Goal: Transaction & Acquisition: Subscribe to service/newsletter

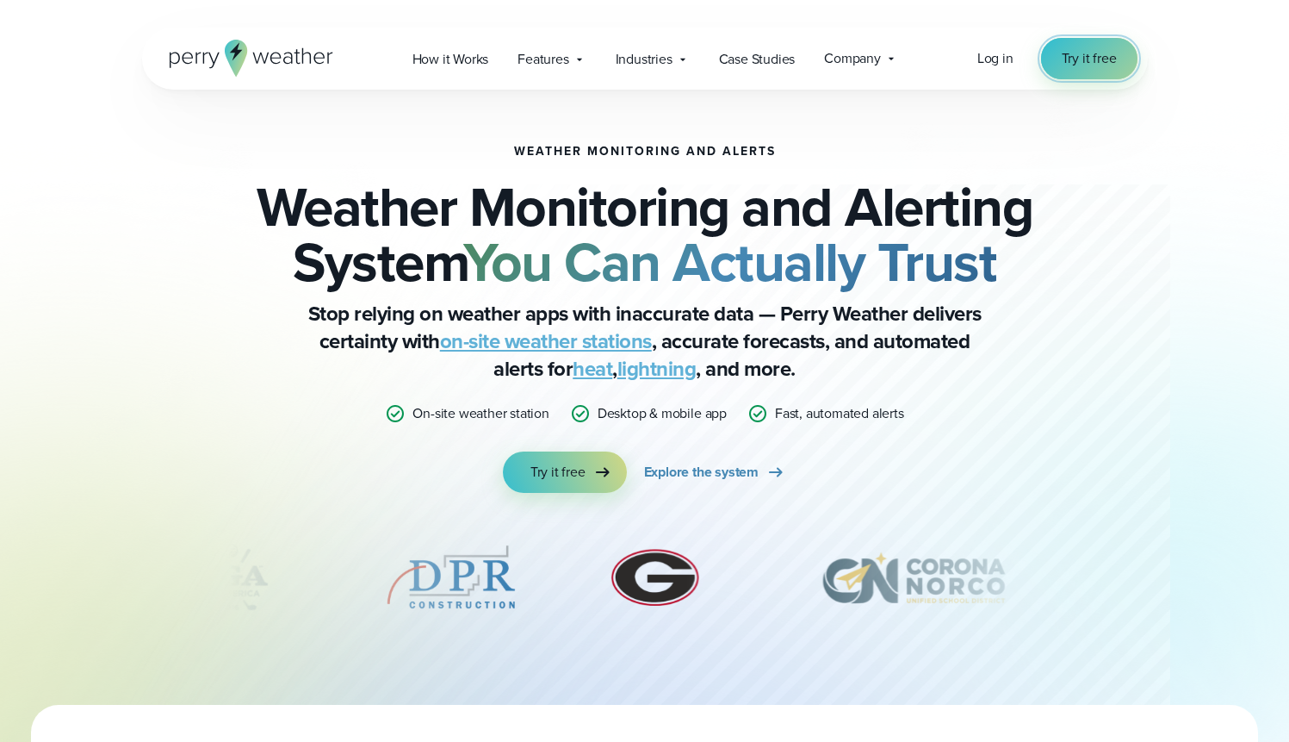
click at [1098, 62] on span "Try it free" at bounding box center [1089, 58] width 55 height 21
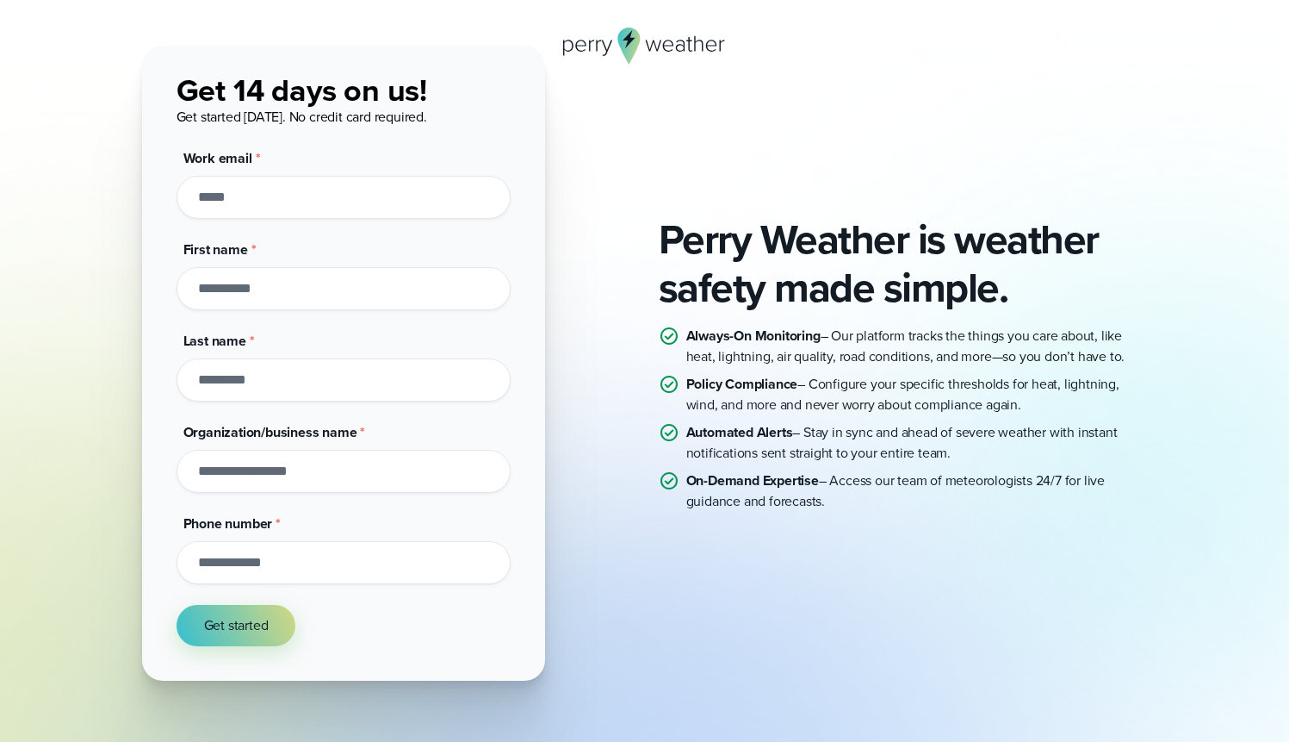
scroll to position [84, 0]
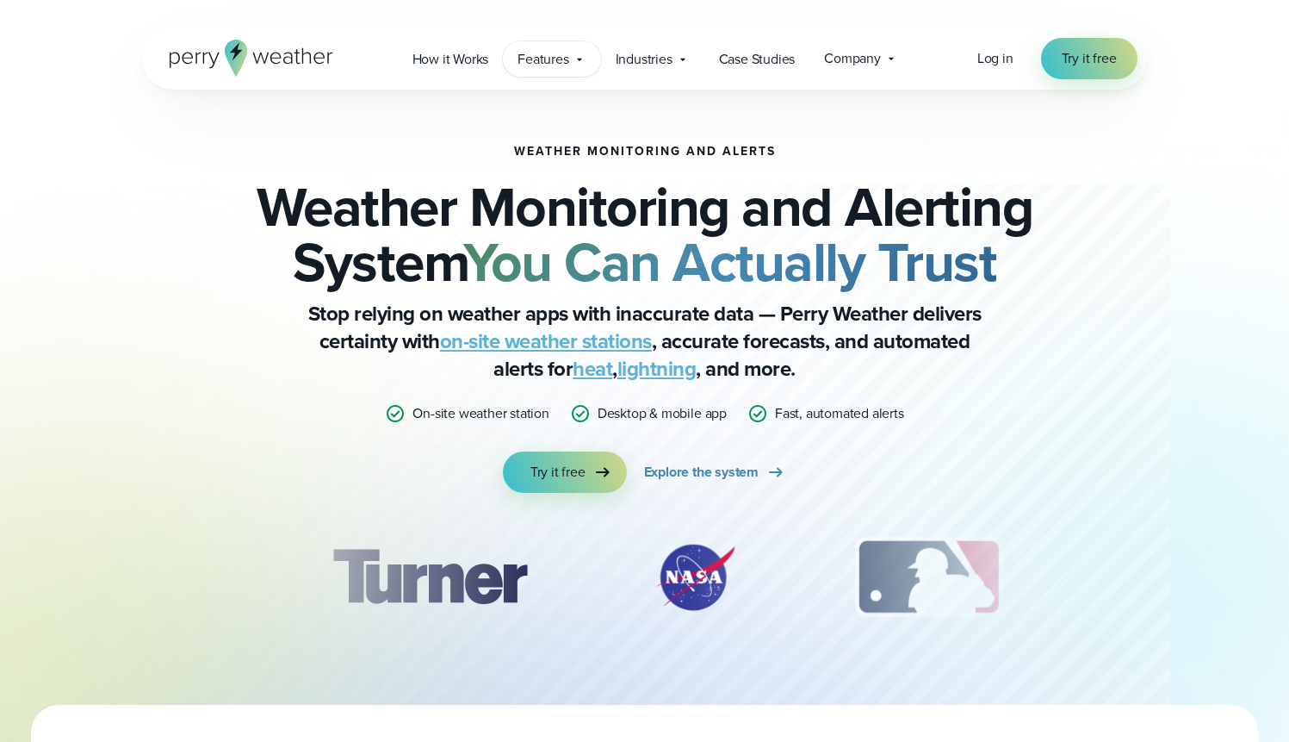
click at [568, 66] on span "Features" at bounding box center [543, 59] width 51 height 21
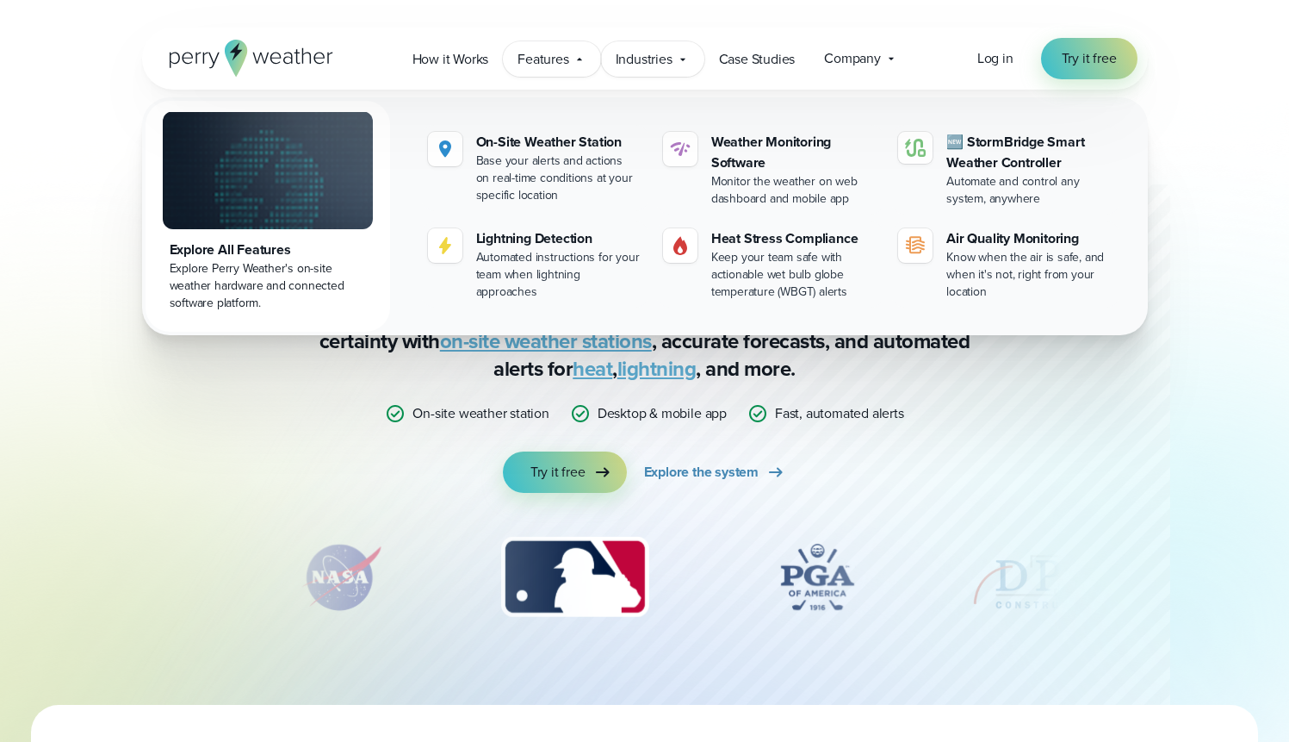
click at [651, 67] on span "Industries" at bounding box center [644, 59] width 57 height 21
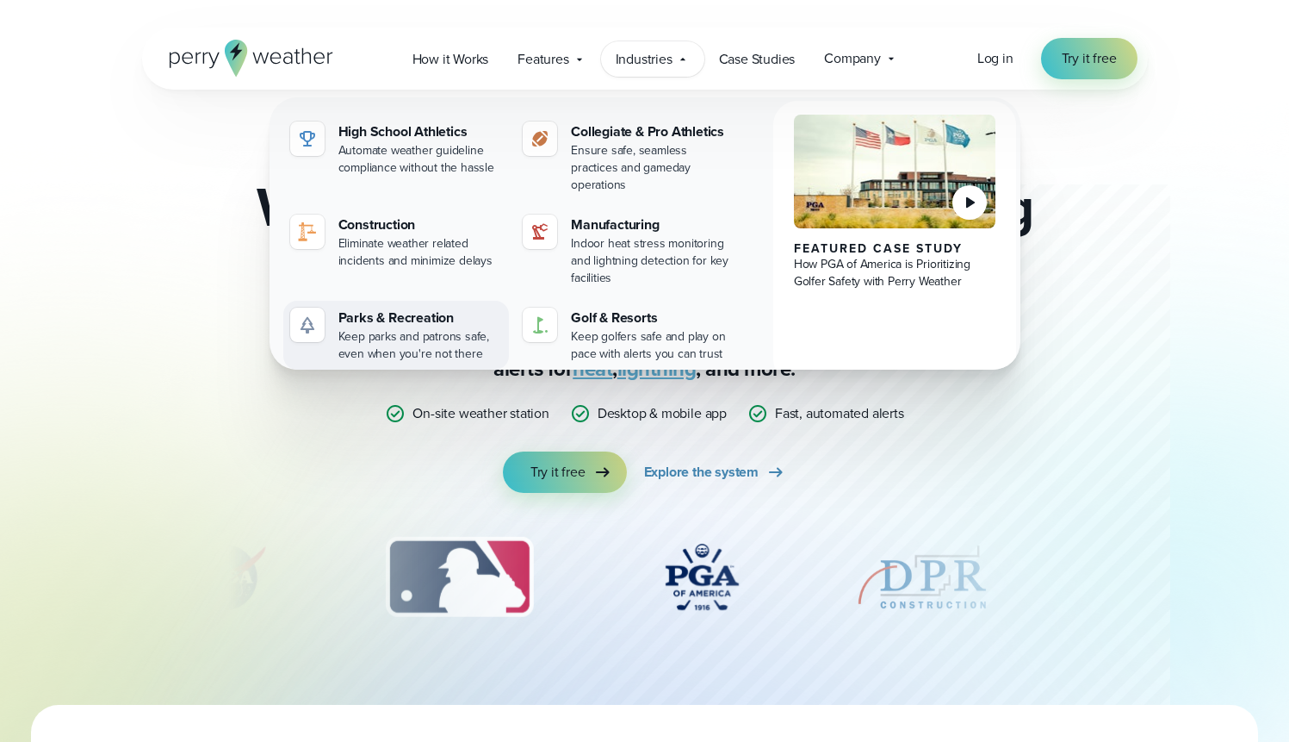
click at [463, 328] on div "Keep parks and patrons safe, even when you're not there" at bounding box center [420, 345] width 165 height 34
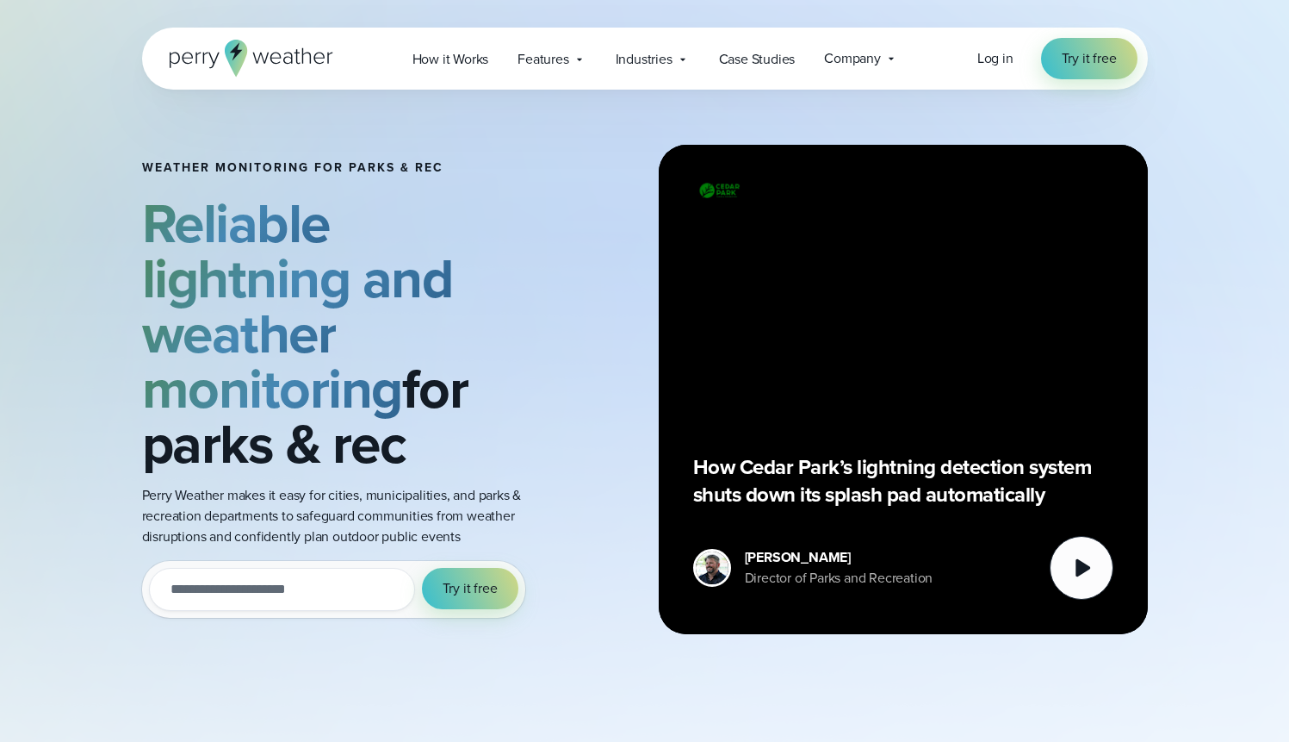
click at [332, 600] on input "email" at bounding box center [282, 589] width 266 height 43
type input "**********"
